Goal: Feedback & Contribution: Submit feedback/report problem

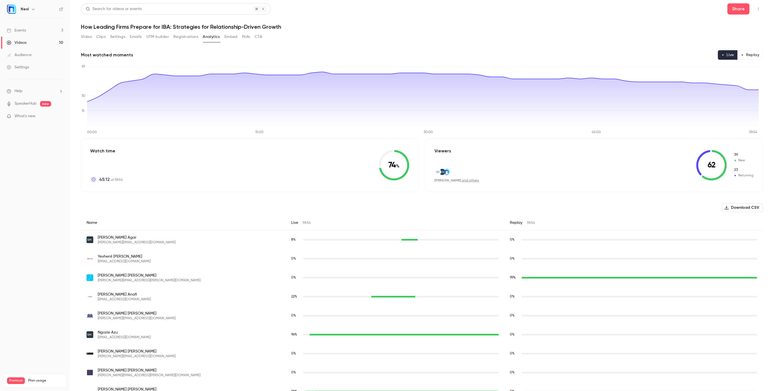
click at [23, 54] on div "Audience" at bounding box center [19, 55] width 25 height 6
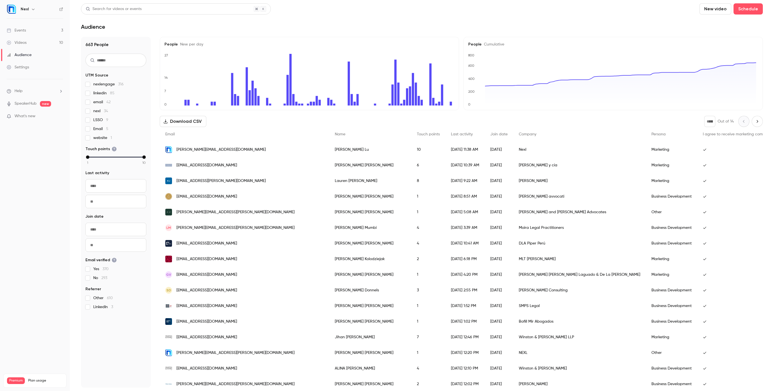
click at [417, 133] on span "Touch points" at bounding box center [428, 134] width 23 height 4
click at [417, 135] on span "Touch points" at bounding box center [428, 134] width 23 height 4
drag, startPoint x: 88, startPoint y: 158, endPoint x: 114, endPoint y: 160, distance: 26.3
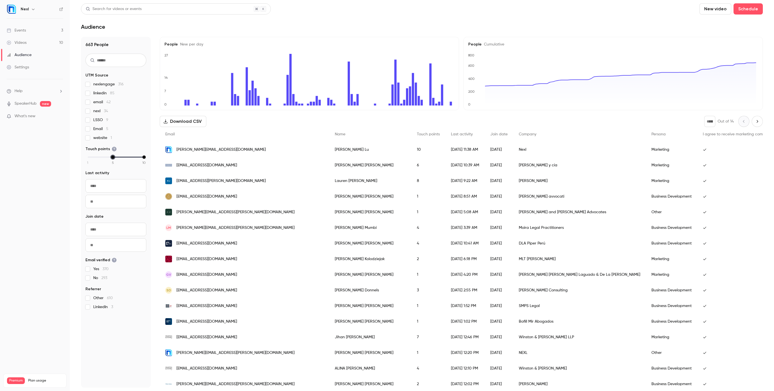
click at [114, 160] on div "1 2 3 4 5 6 7 8 9 10" at bounding box center [115, 159] width 61 height 9
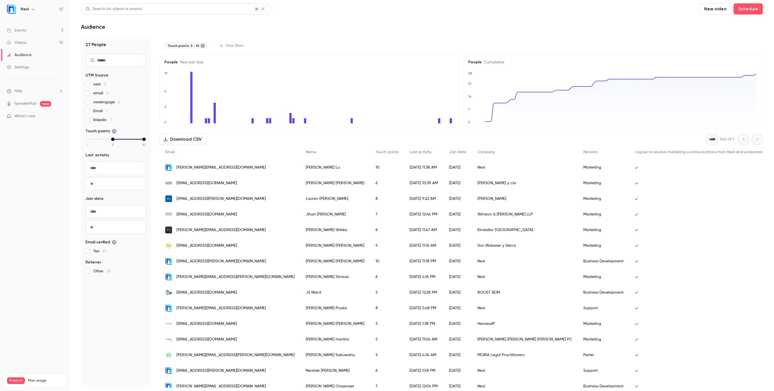
click at [477, 152] on span "Company" at bounding box center [486, 152] width 18 height 4
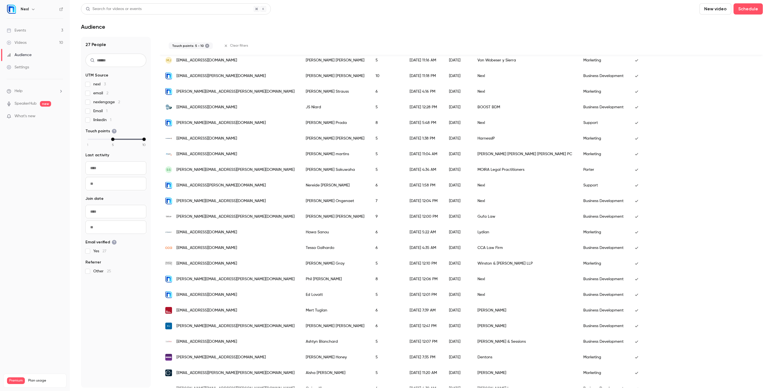
scroll to position [198, 0]
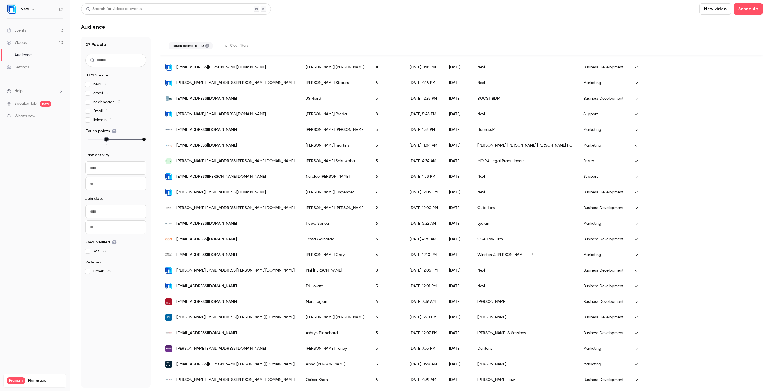
drag, startPoint x: 113, startPoint y: 140, endPoint x: 108, endPoint y: 140, distance: 4.8
click at [108, 140] on div "1 2 3 4 5 6 7 8 9 10" at bounding box center [116, 139] width 56 height 4
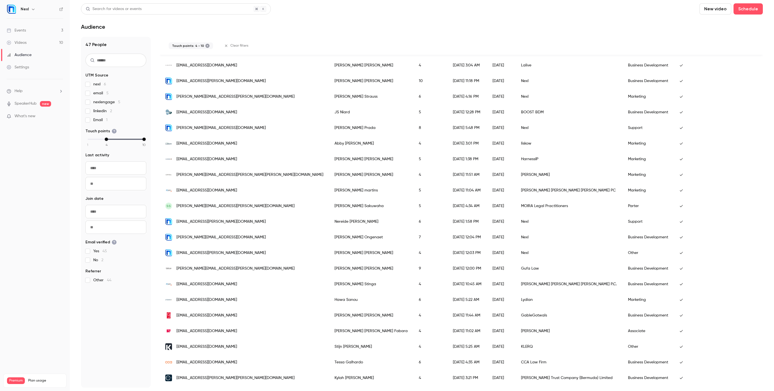
scroll to position [0, 0]
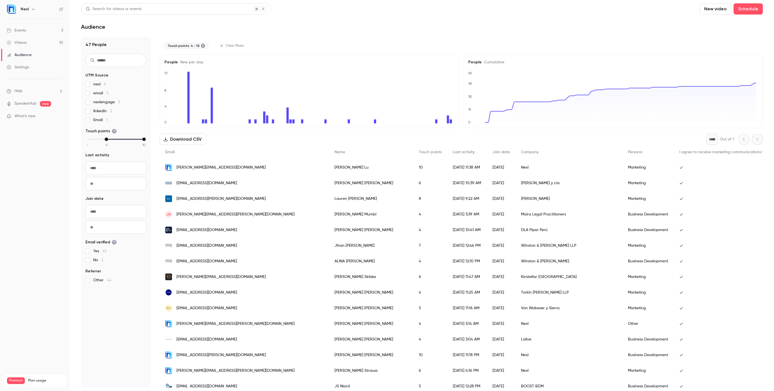
click at [329, 154] on div "Name" at bounding box center [371, 152] width 84 height 15
click at [202, 45] on icon at bounding box center [203, 46] width 4 height 4
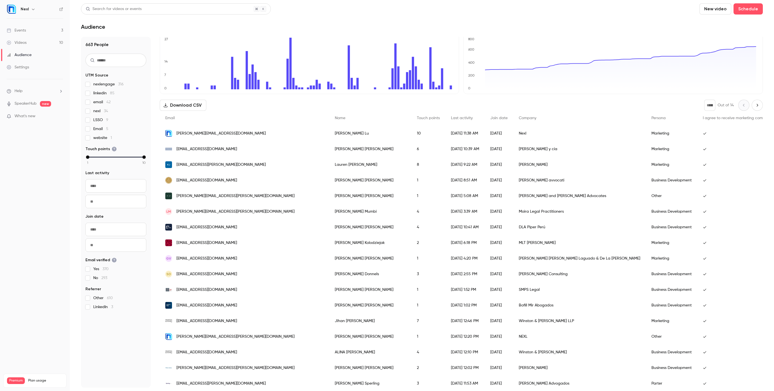
scroll to position [2, 0]
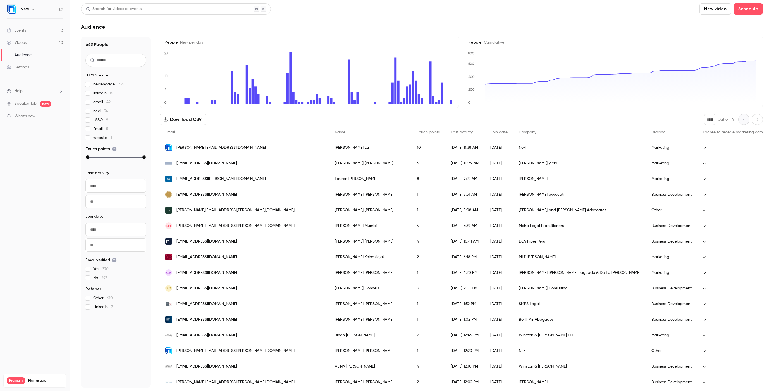
click at [417, 133] on span "Touch points" at bounding box center [428, 132] width 23 height 4
drag, startPoint x: 369, startPoint y: 133, endPoint x: 224, endPoint y: 99, distance: 149.1
click at [417, 133] on span "Touch points" at bounding box center [428, 132] width 23 height 4
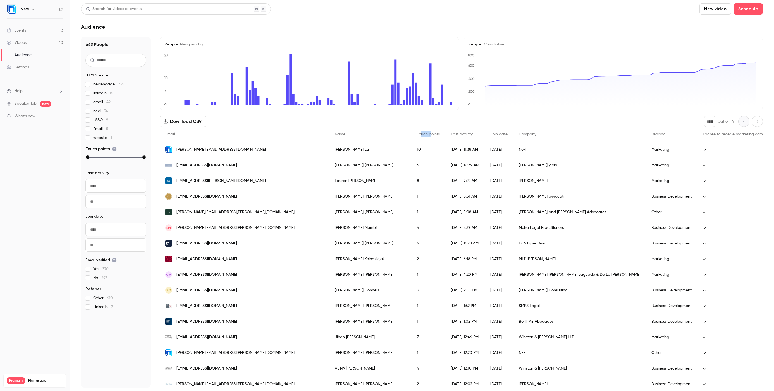
click at [188, 121] on button "Download CSV" at bounding box center [183, 121] width 47 height 11
click at [34, 9] on icon "button" at bounding box center [33, 9] width 4 height 4
click at [45, 277] on div at bounding box center [387, 195] width 774 height 391
click at [18, 90] on span "Help" at bounding box center [19, 91] width 8 height 6
click at [97, 83] on link "Talk to [GEOGRAPHIC_DATA]" at bounding box center [102, 85] width 61 height 15
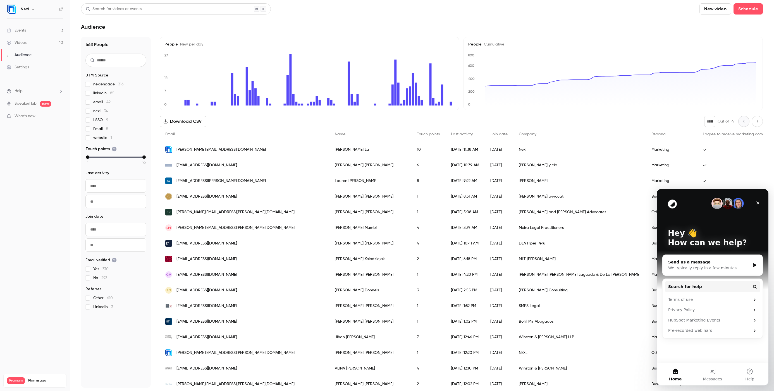
click at [720, 261] on div "Send us a message" at bounding box center [709, 262] width 82 height 6
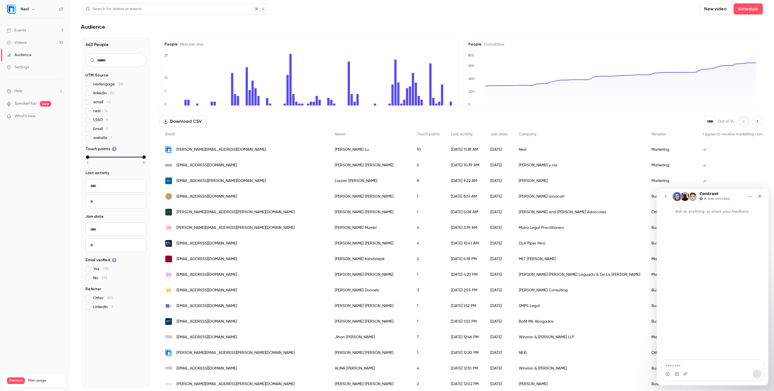
click at [682, 366] on textarea "Message…" at bounding box center [712, 364] width 102 height 9
click at [695, 364] on textarea "**********" at bounding box center [712, 345] width 102 height 37
click at [705, 364] on textarea "**********" at bounding box center [712, 345] width 102 height 37
click at [731, 364] on textarea "**********" at bounding box center [712, 345] width 102 height 37
type textarea "**********"
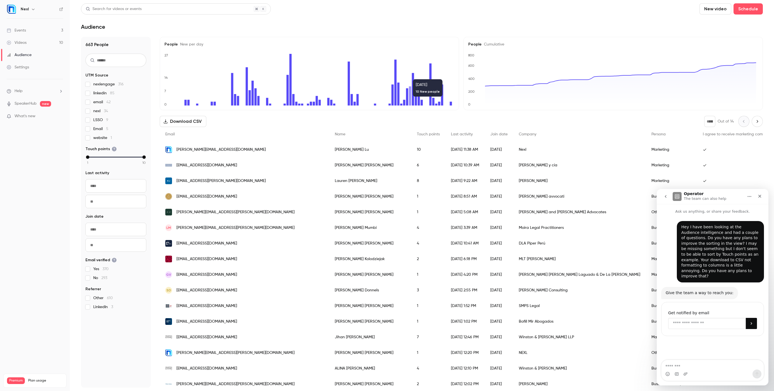
click at [696, 322] on input "Enter your email" at bounding box center [707, 323] width 78 height 11
type input "**********"
click at [751, 322] on icon "Submit" at bounding box center [750, 323] width 1 height 3
